Goal: Task Accomplishment & Management: Manage account settings

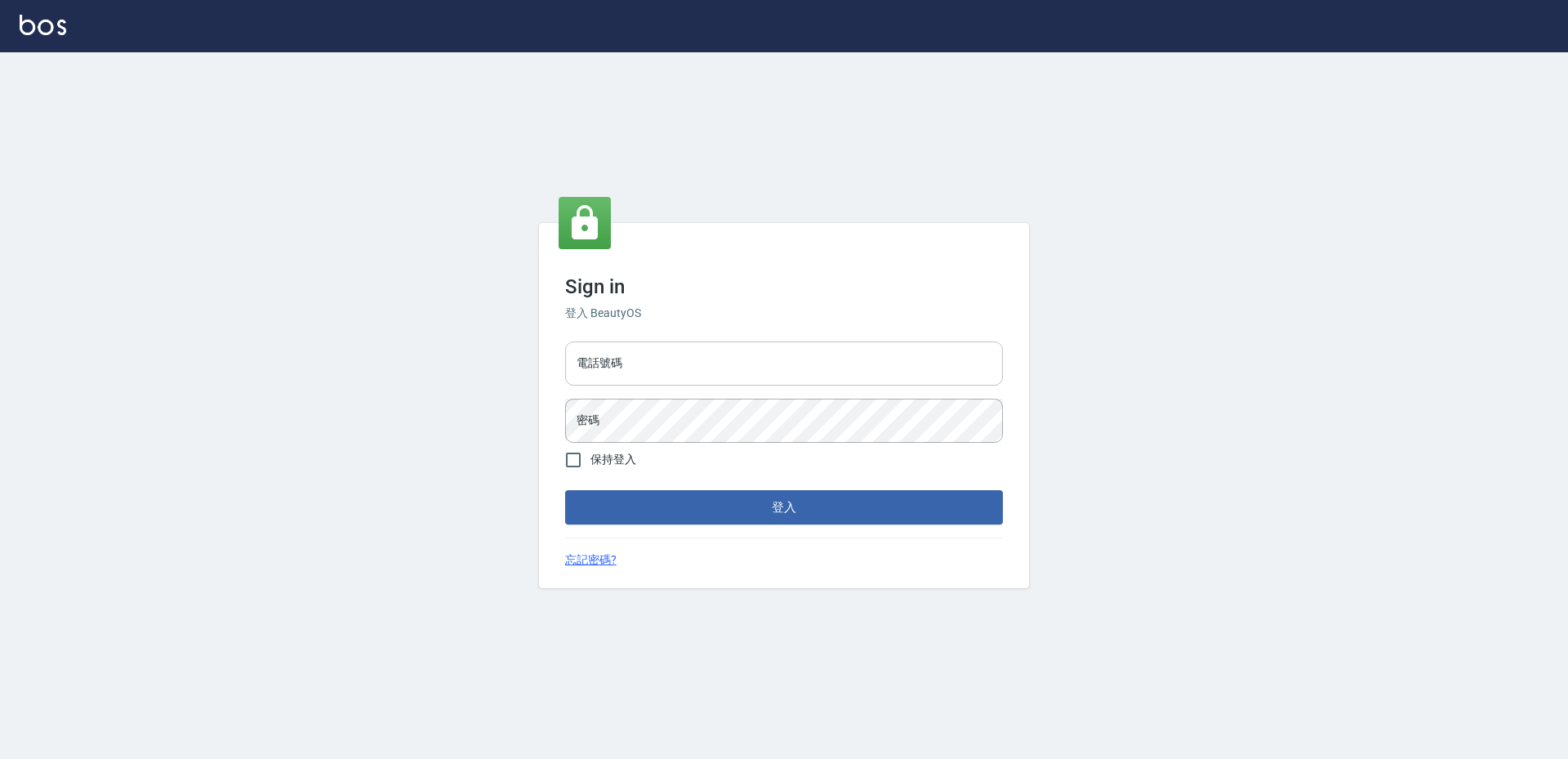
click at [690, 369] on input "電話號碼" at bounding box center [784, 363] width 438 height 44
type input "0988338477"
click at [565, 490] on button "登入" at bounding box center [784, 507] width 438 height 34
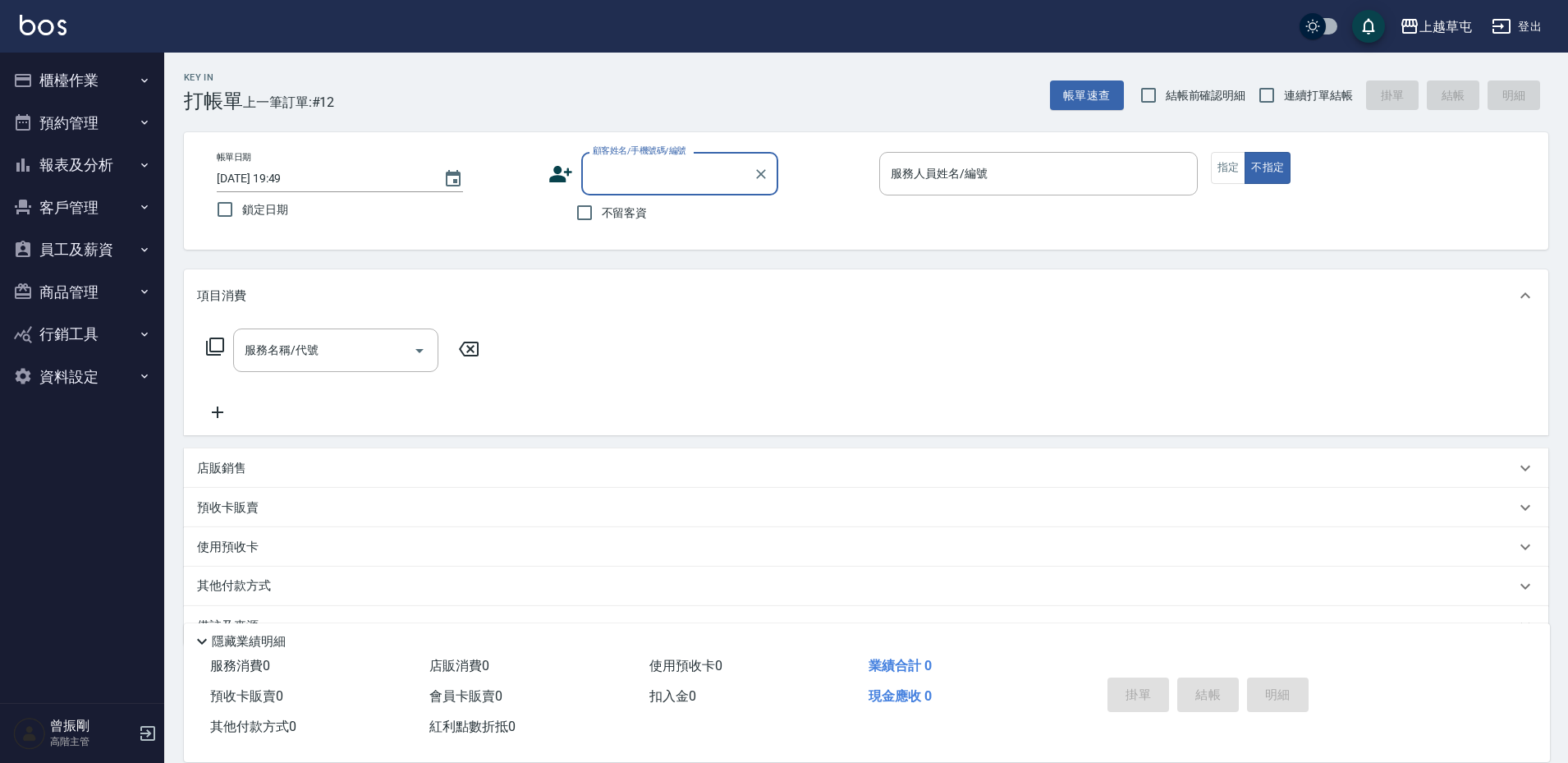
click at [85, 300] on button "商品管理" at bounding box center [82, 293] width 151 height 43
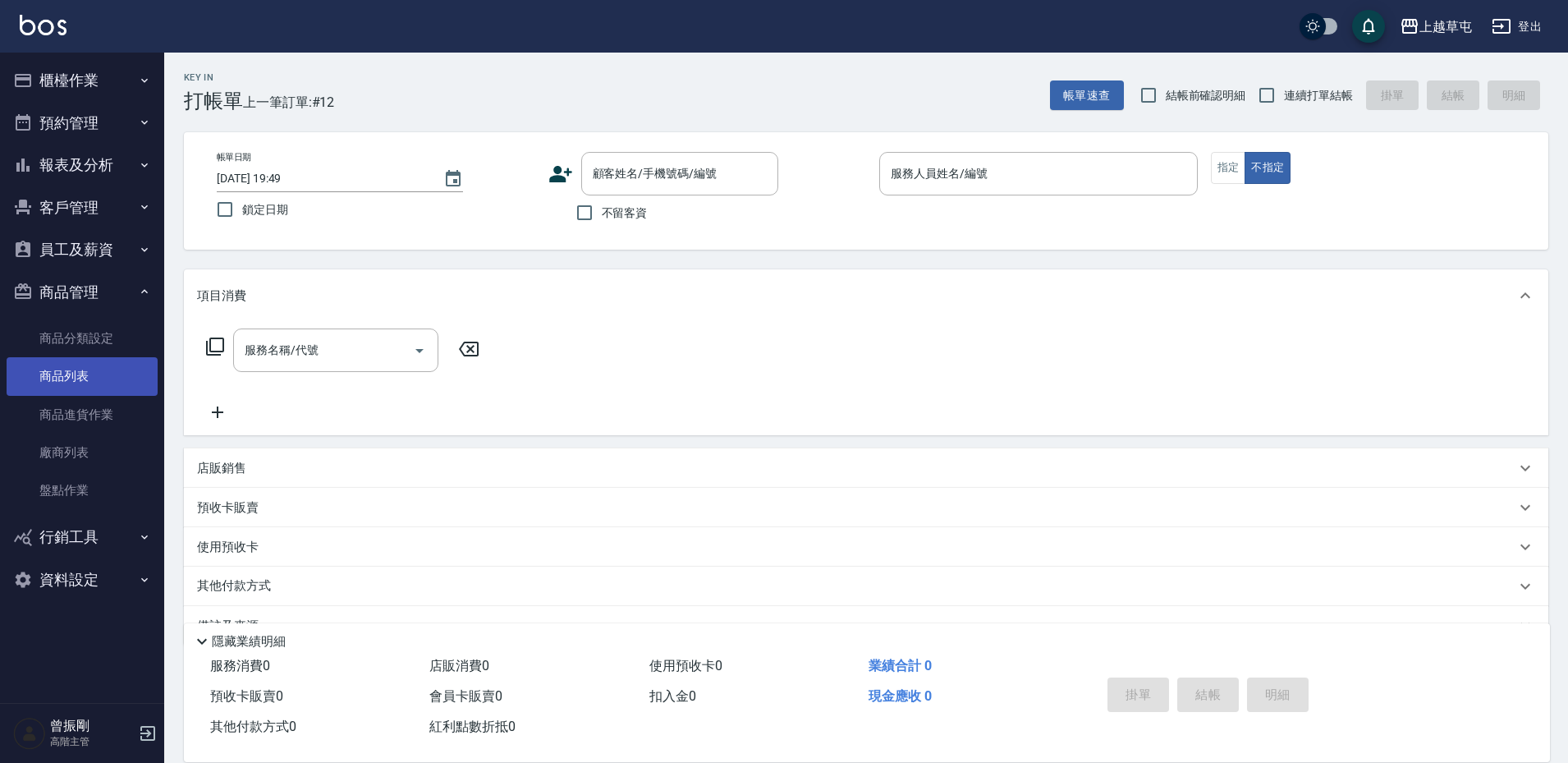
click at [86, 381] on link "商品列表" at bounding box center [82, 376] width 151 height 38
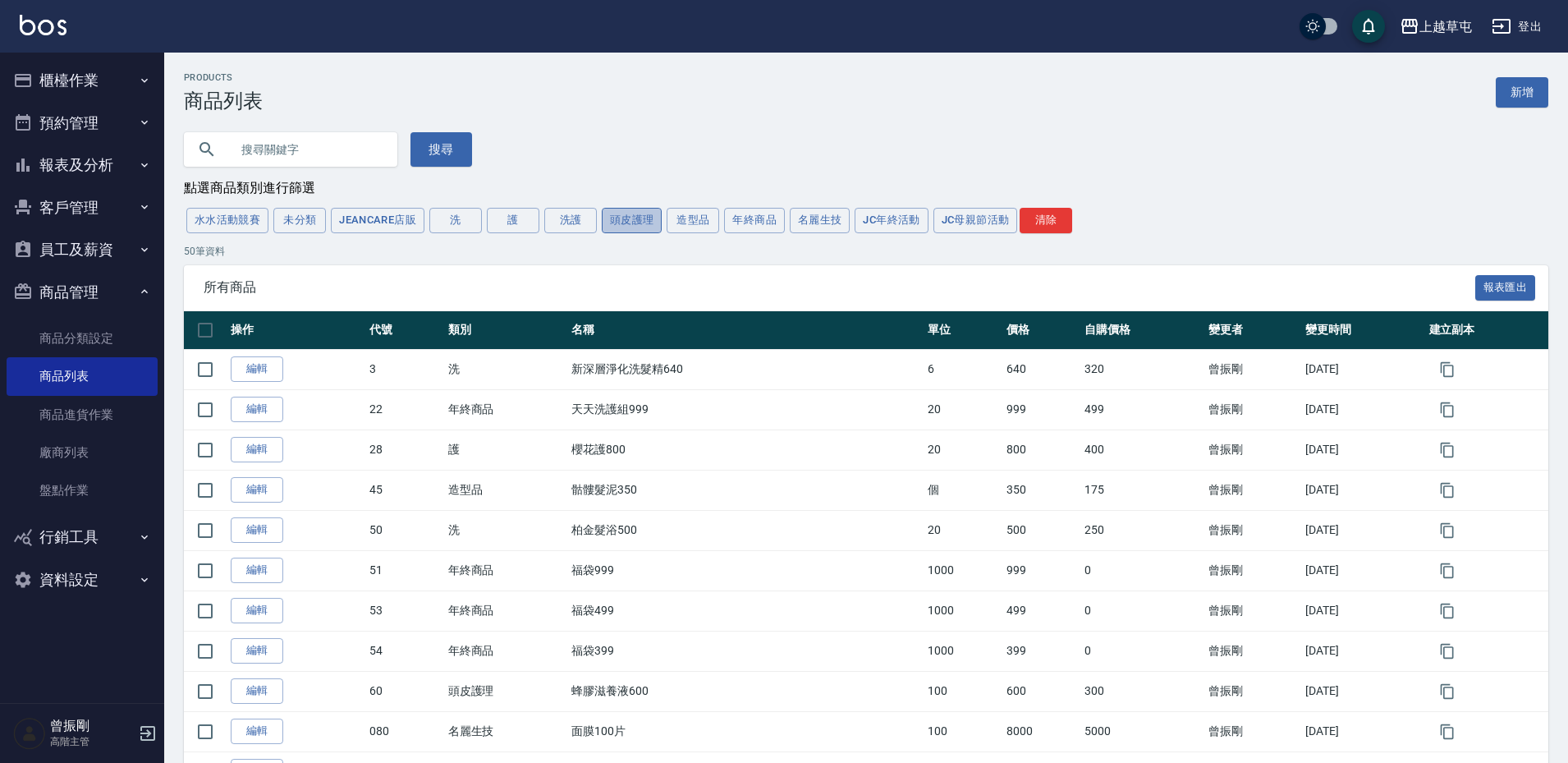
click at [631, 227] on button "頭皮護理" at bounding box center [631, 220] width 61 height 26
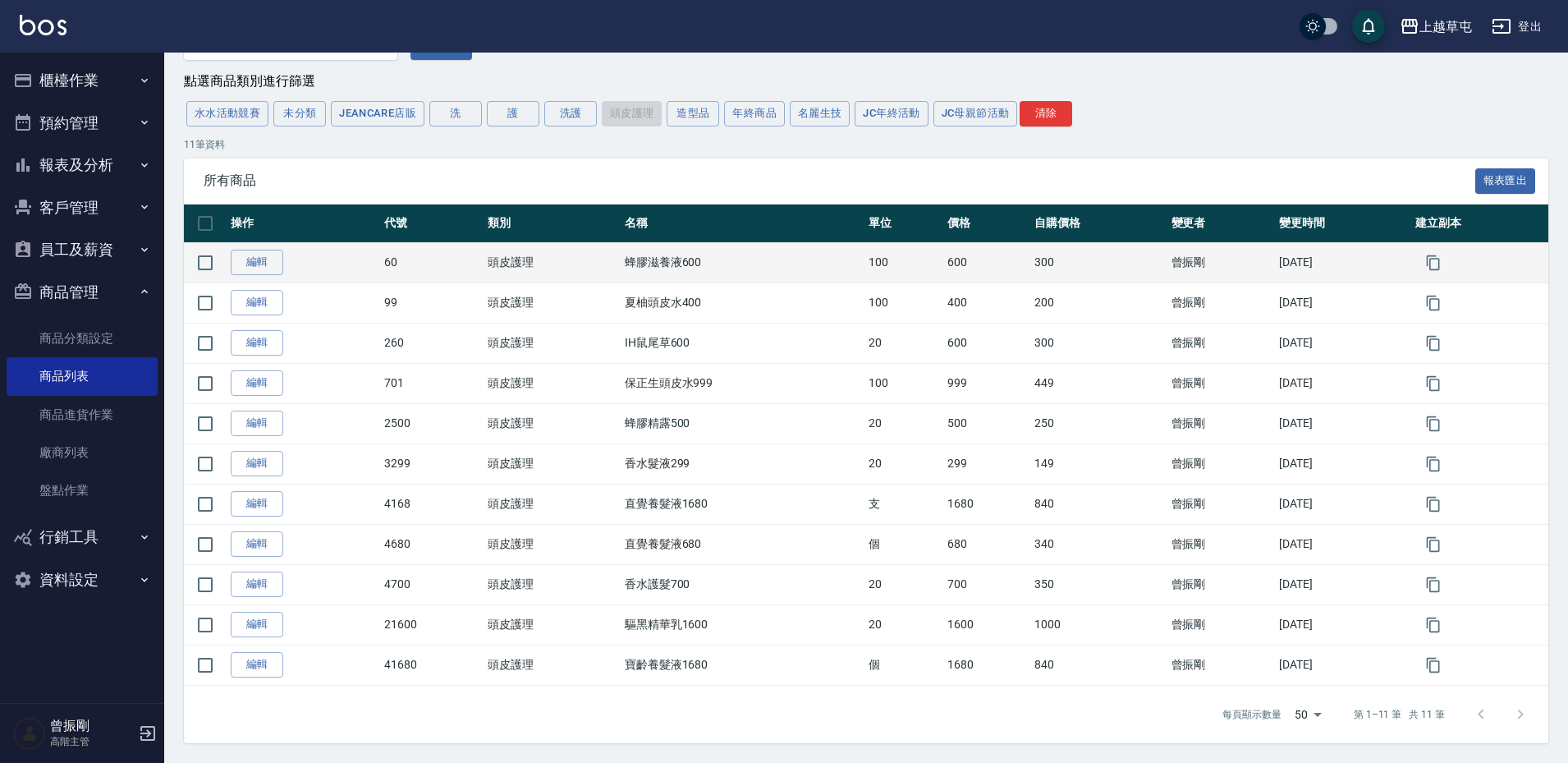
scroll to position [109, 0]
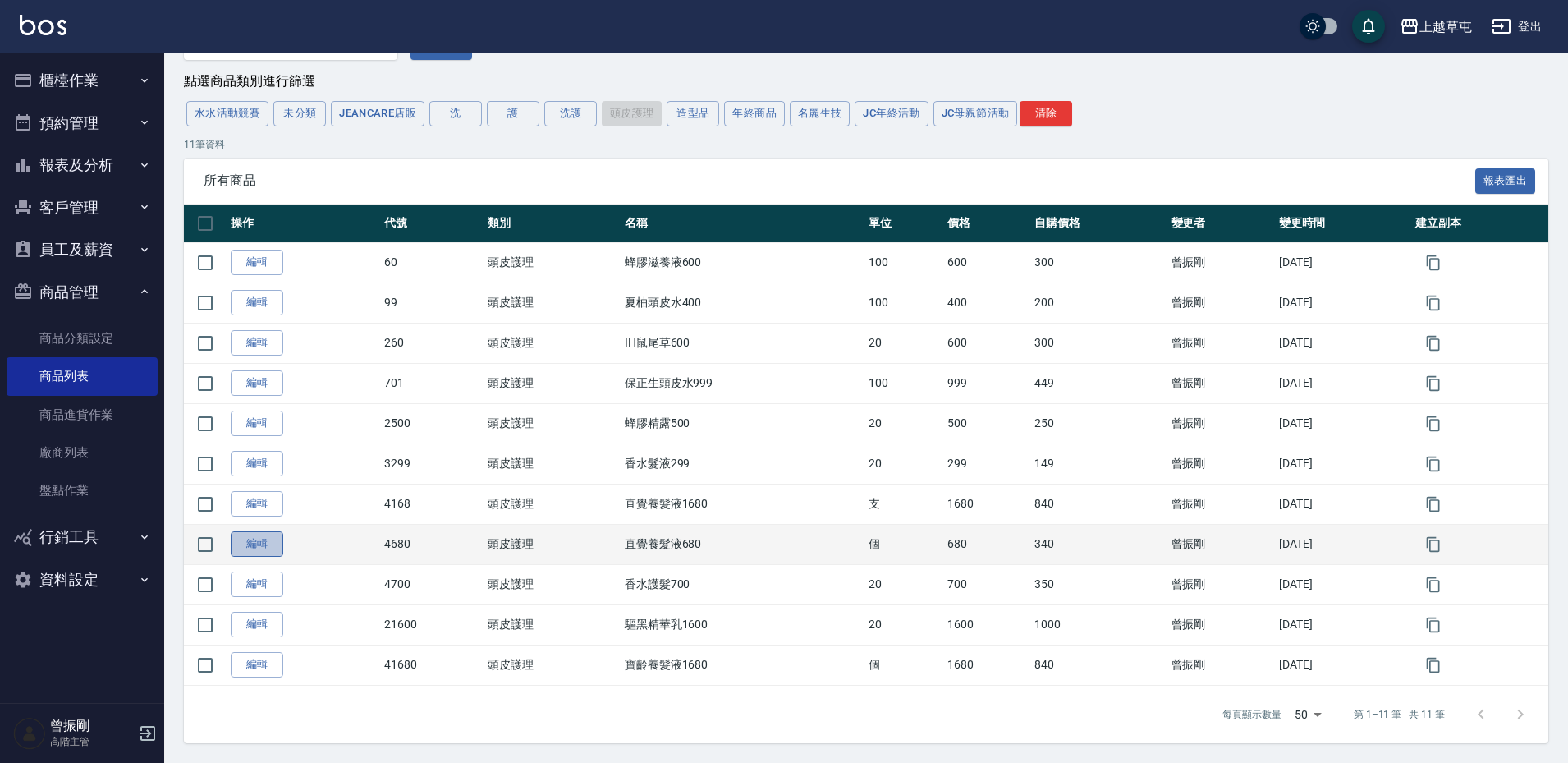
click at [261, 547] on link "編輯" at bounding box center [257, 545] width 53 height 26
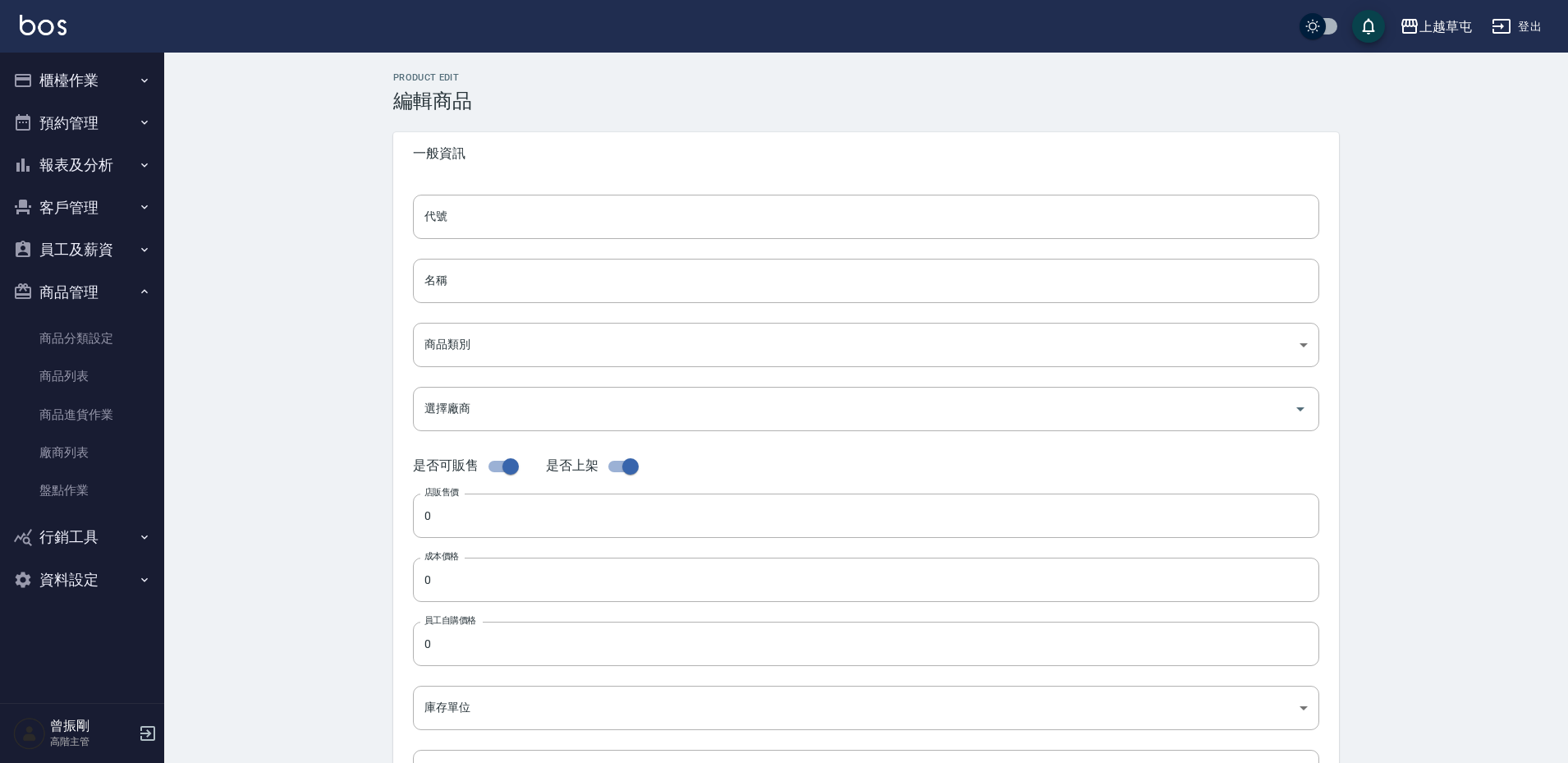
type input "4680"
type input "直覺養髮液680"
type input "a490818f-d9e1-4d92-9750-9f4ea42bc89f"
type input "680"
type input "340"
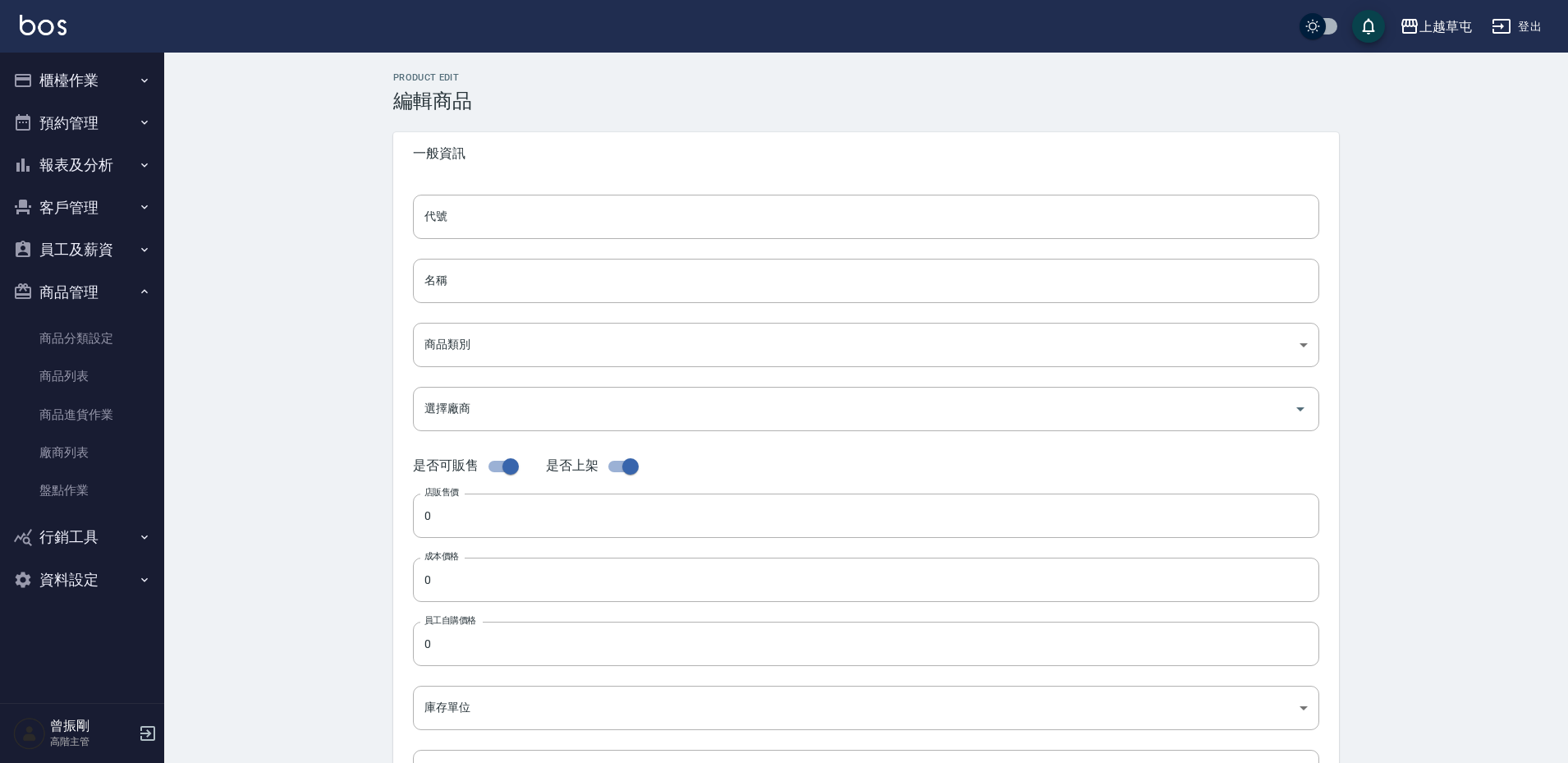
type input "340"
type input "個"
type input "FALSE"
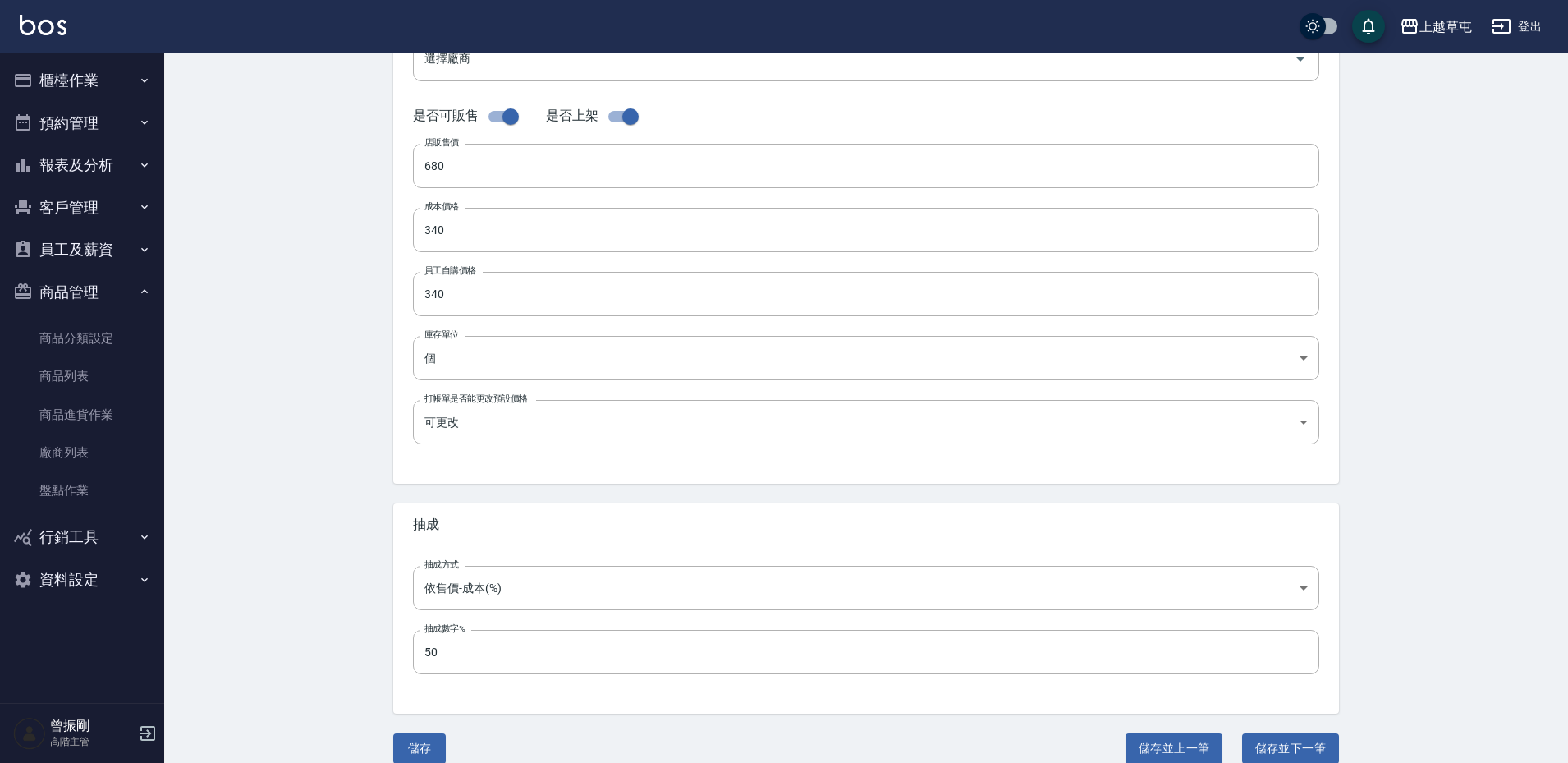
scroll to position [370, 0]
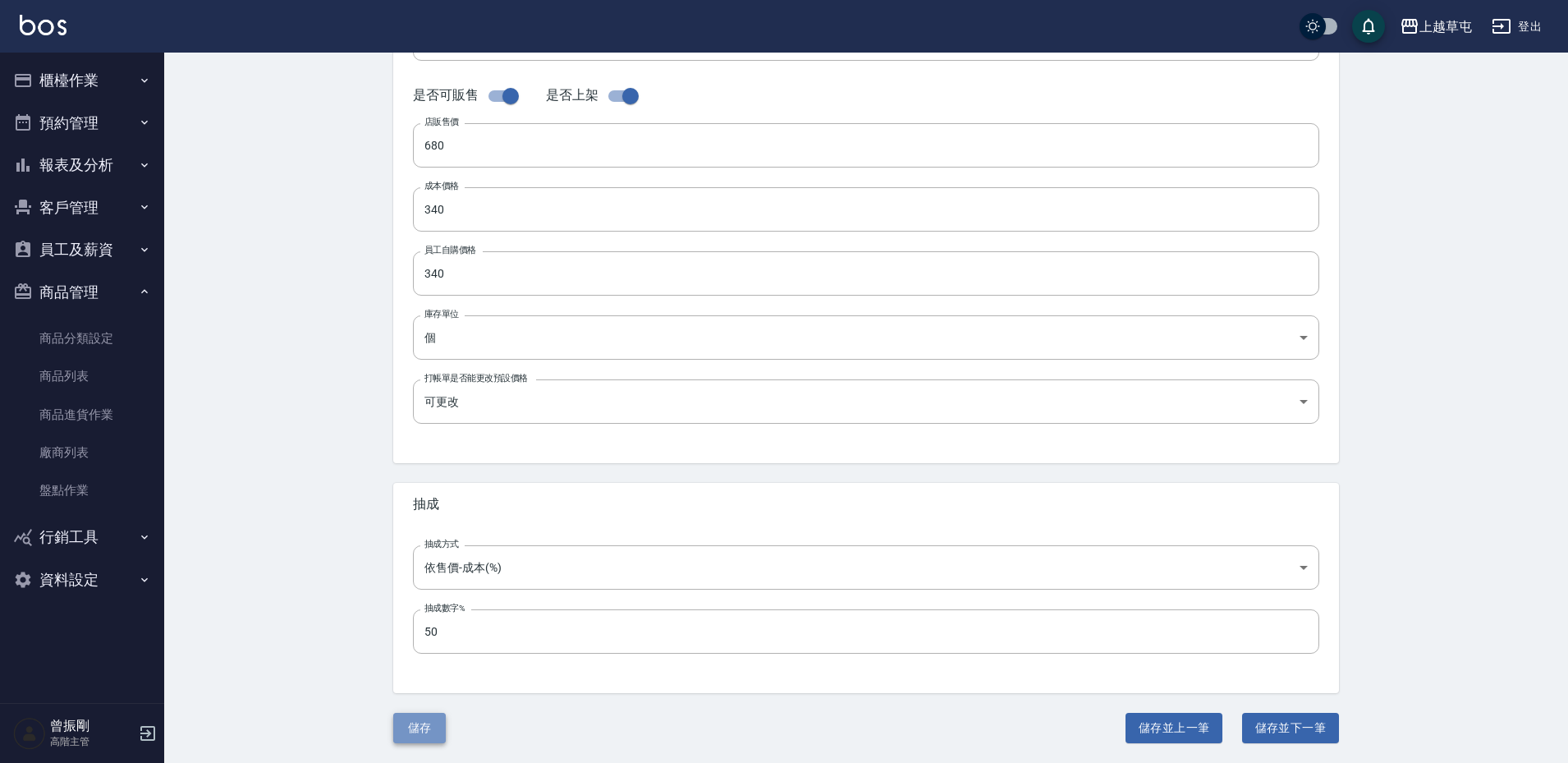
click at [426, 724] on button "儲存" at bounding box center [420, 728] width 53 height 31
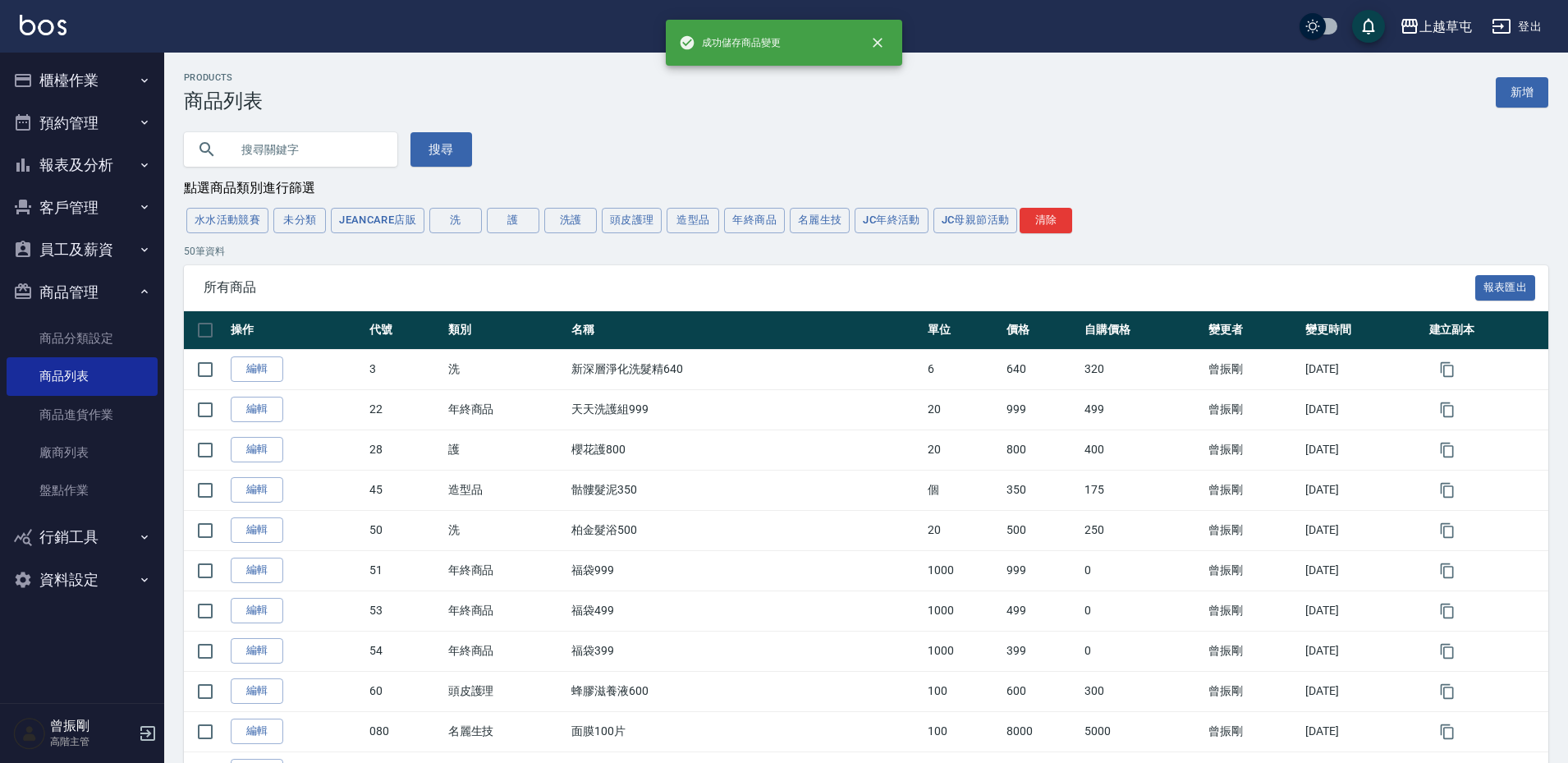
drag, startPoint x: 632, startPoint y: 226, endPoint x: 632, endPoint y: 250, distance: 24.0
click at [632, 227] on button "頭皮護理" at bounding box center [631, 220] width 61 height 26
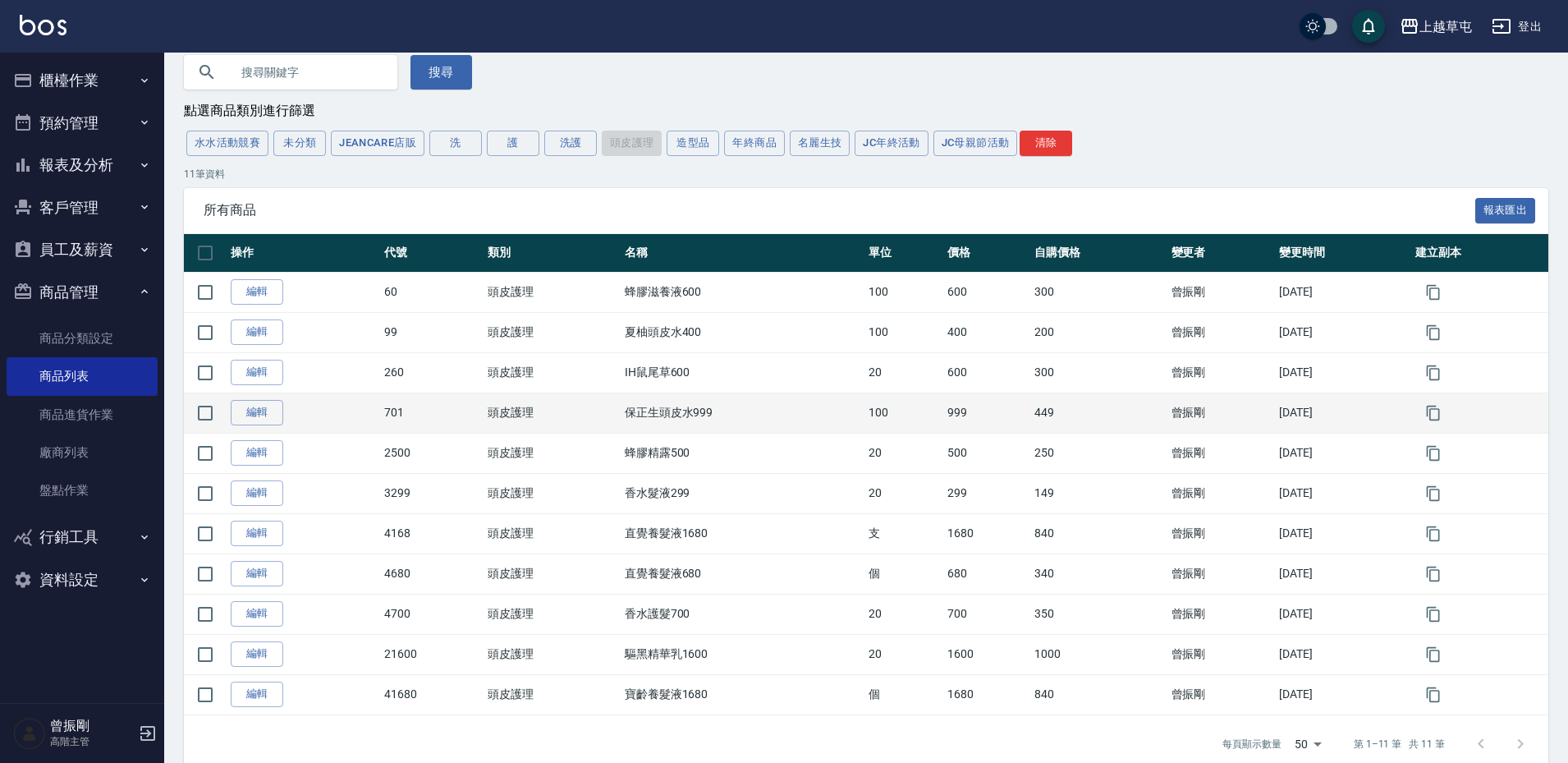
scroll to position [109, 0]
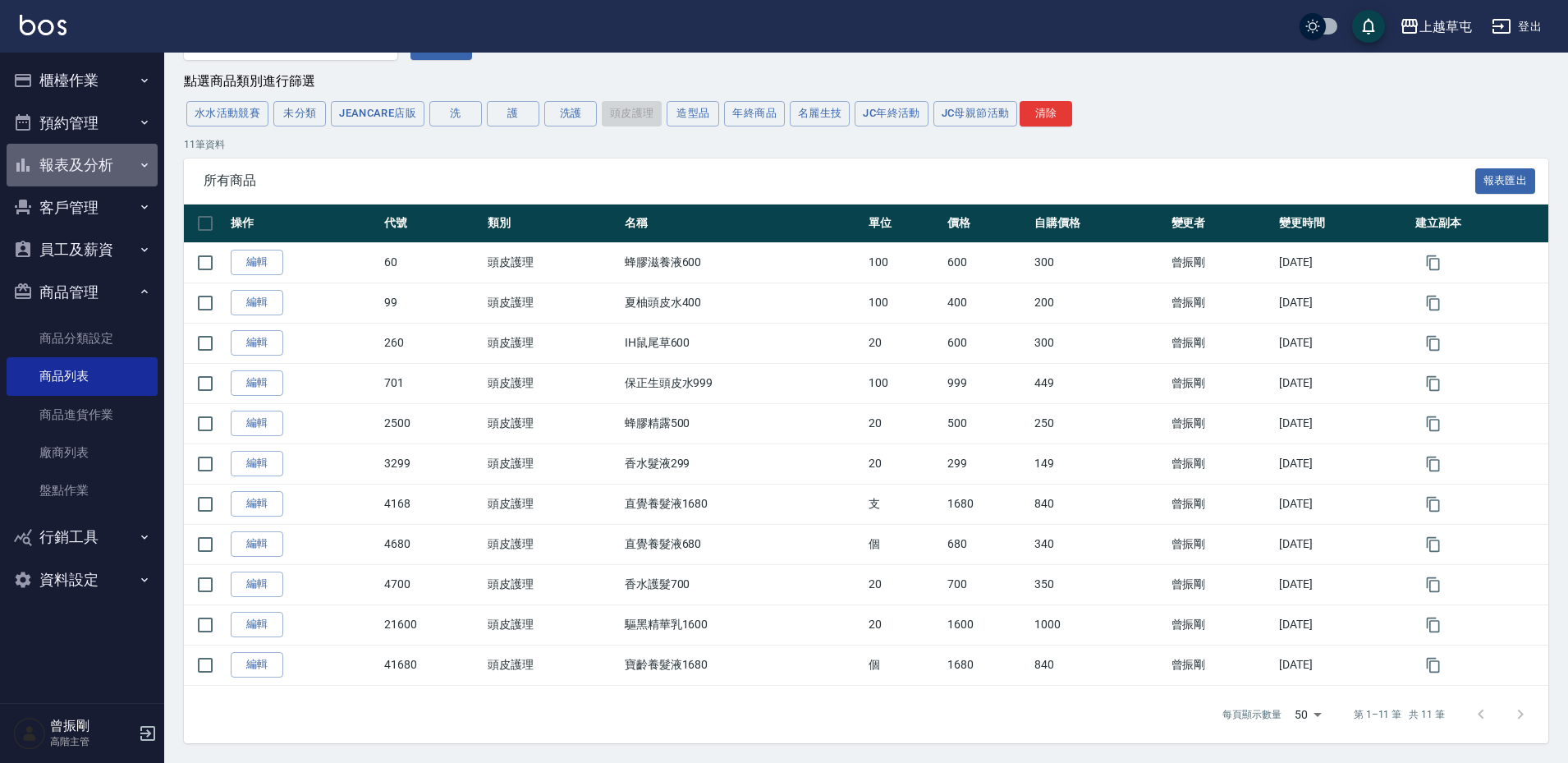
click at [71, 161] on button "報表及分析" at bounding box center [82, 165] width 151 height 43
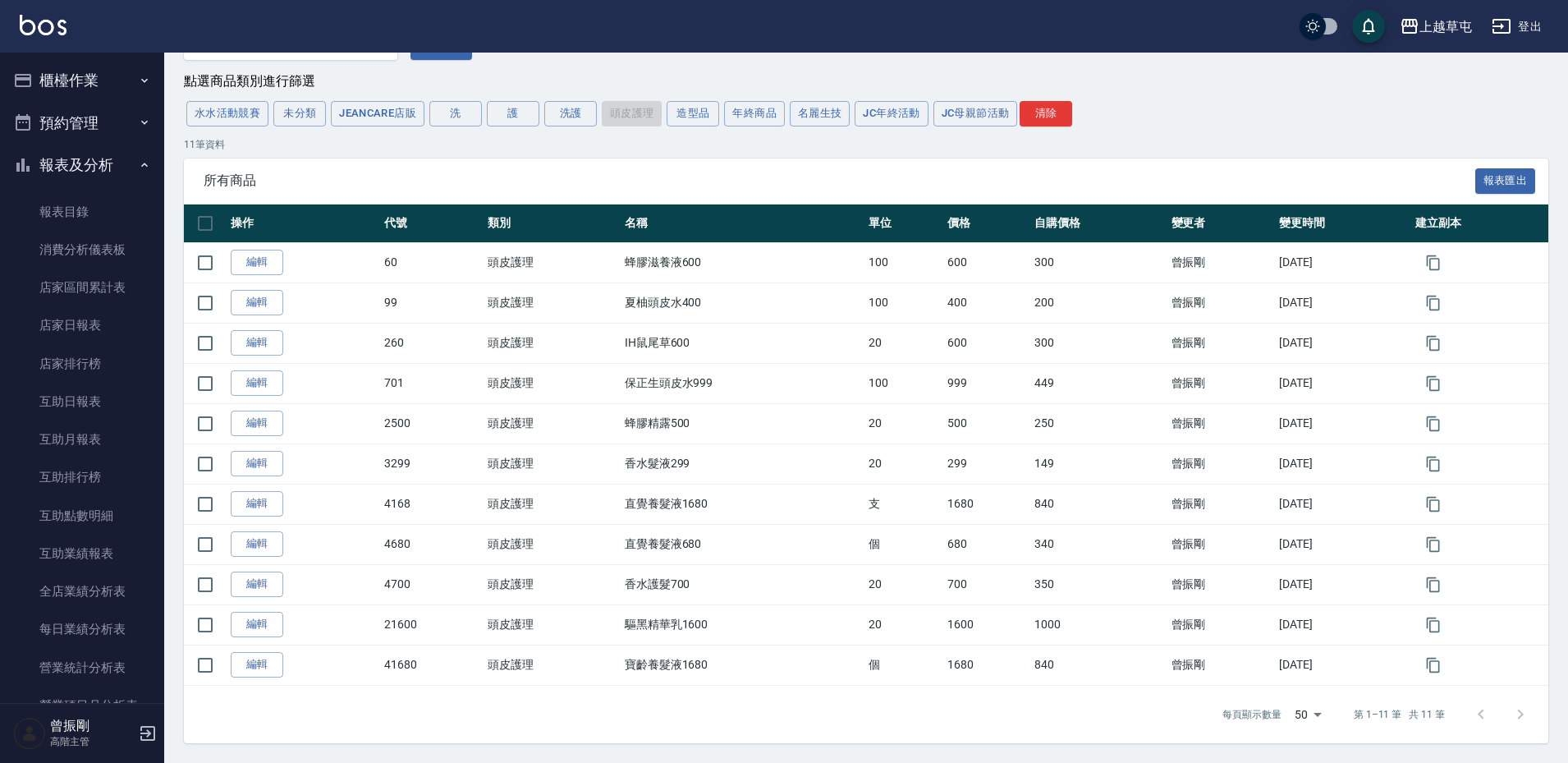
click at [63, 67] on button "櫃檯作業" at bounding box center [82, 80] width 151 height 43
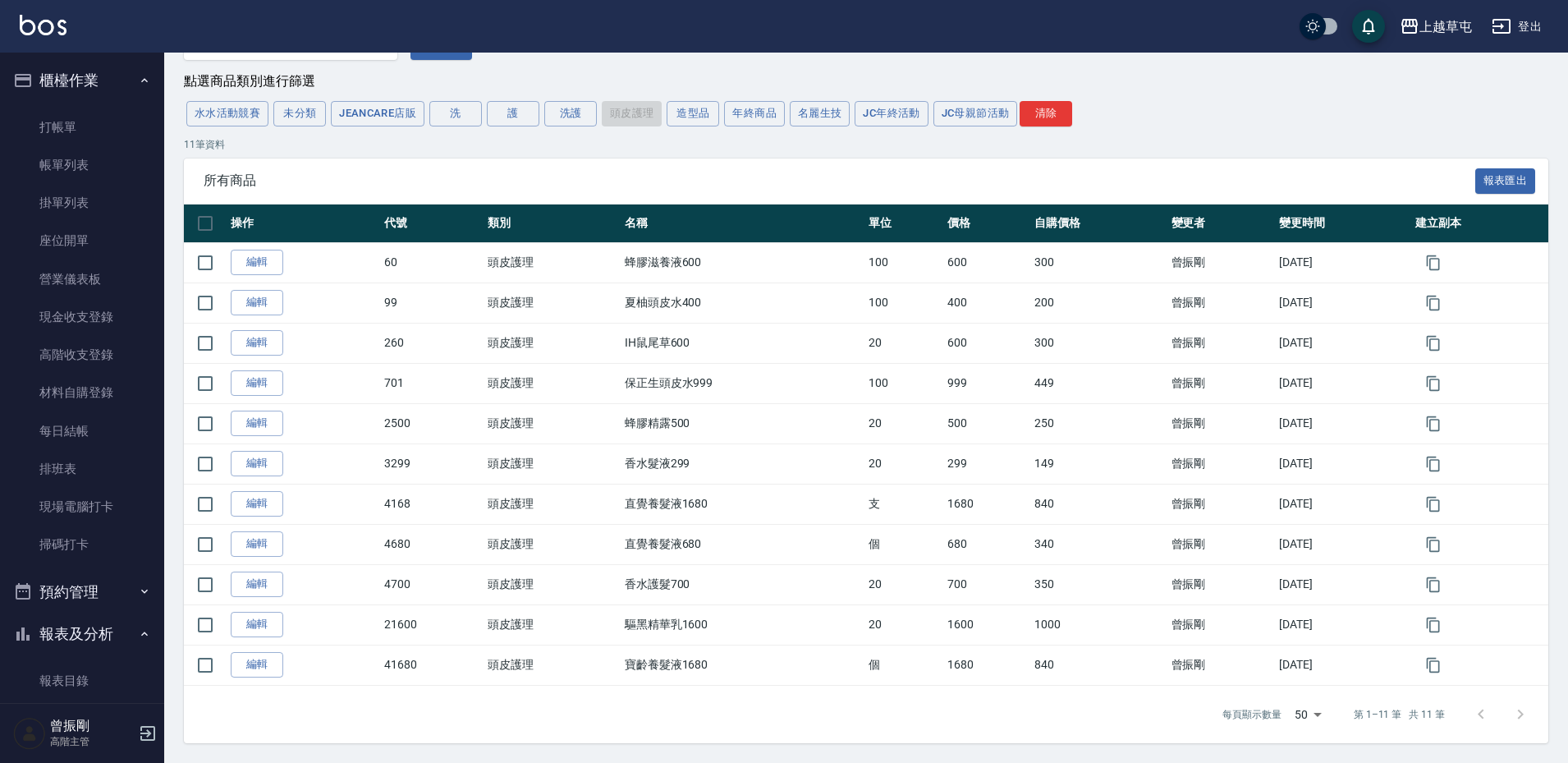
click at [1524, 27] on button "登出" at bounding box center [1517, 26] width 63 height 31
